Goal: Information Seeking & Learning: Learn about a topic

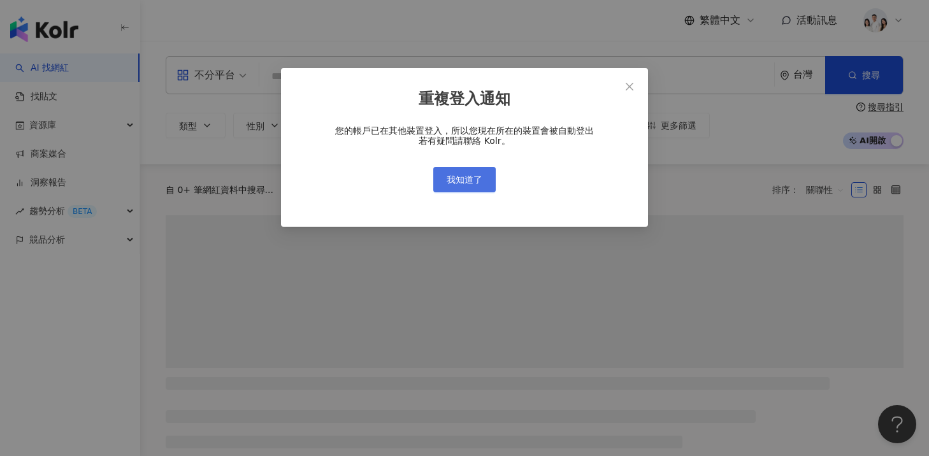
click at [459, 175] on span "我知道了" at bounding box center [465, 180] width 36 height 10
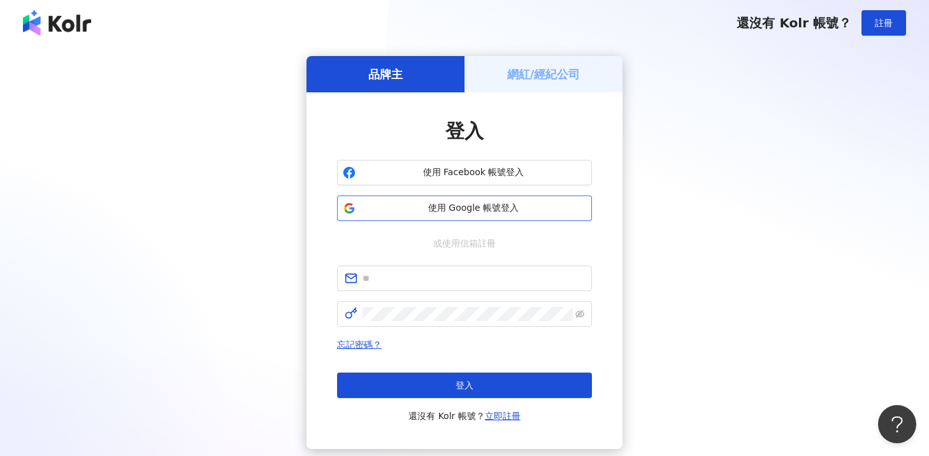
click at [463, 206] on span "使用 Google 帳號登入" at bounding box center [474, 208] width 226 height 13
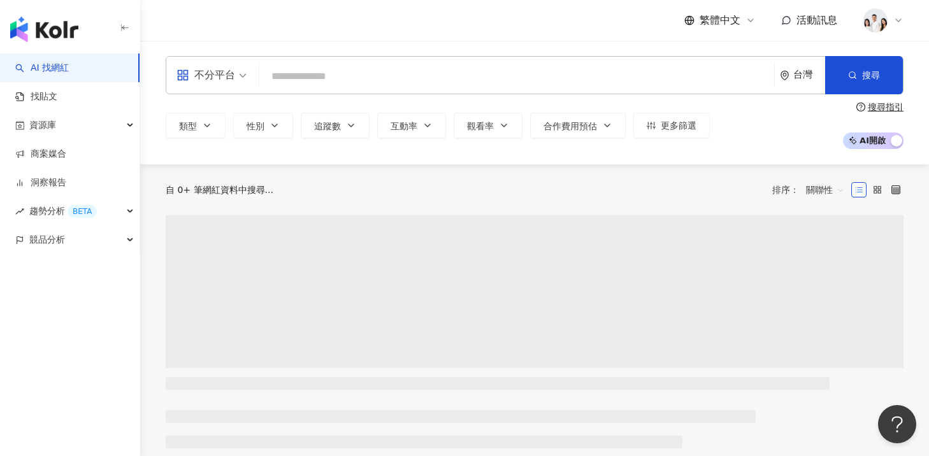
type input "**********"
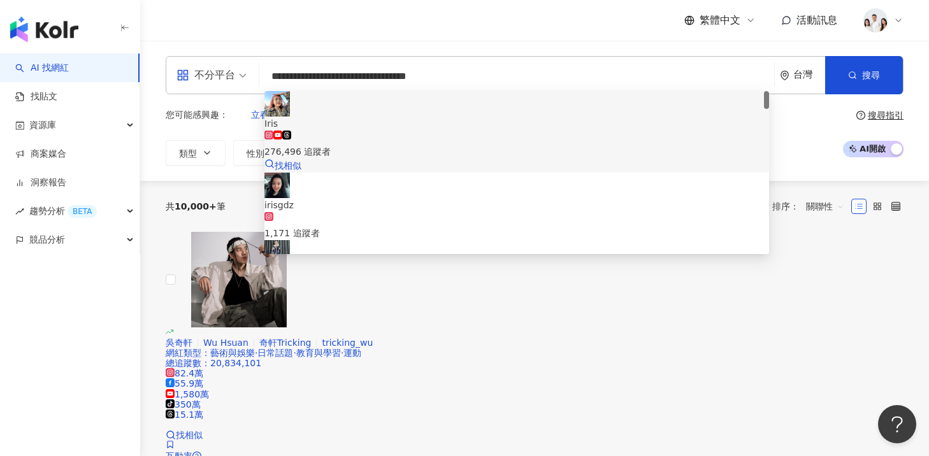
click at [370, 117] on span "Iris" at bounding box center [516, 124] width 505 height 14
